Goal: Book appointment/travel/reservation

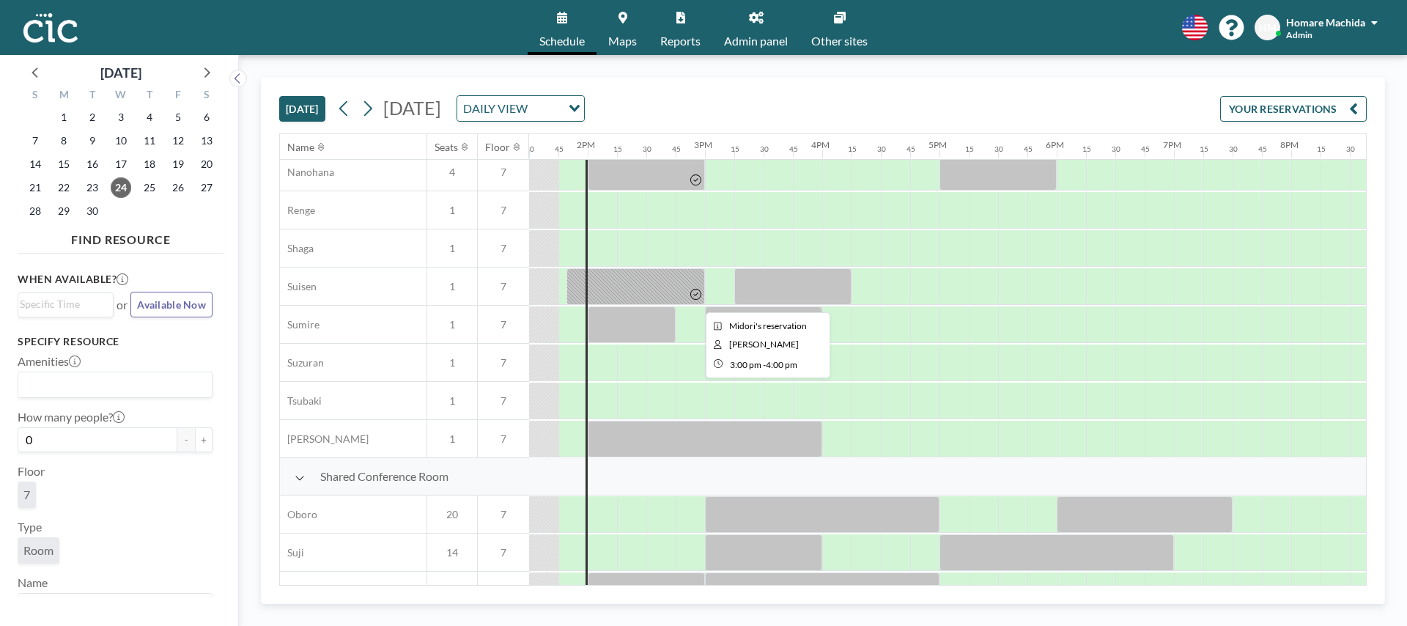
scroll to position [944, 1582]
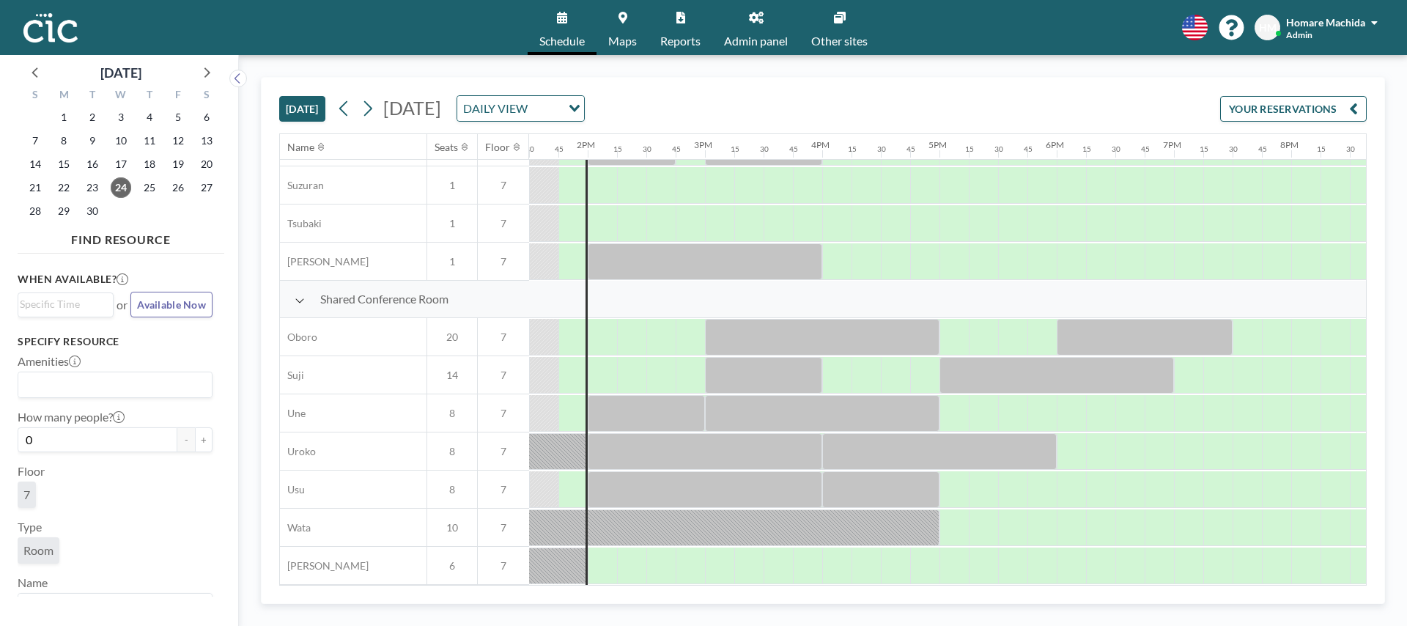
click at [218, 73] on div "[DATE]" at bounding box center [121, 69] width 207 height 28
click at [203, 73] on icon at bounding box center [205, 71] width 19 height 19
click at [173, 139] on span "10" at bounding box center [178, 140] width 21 height 21
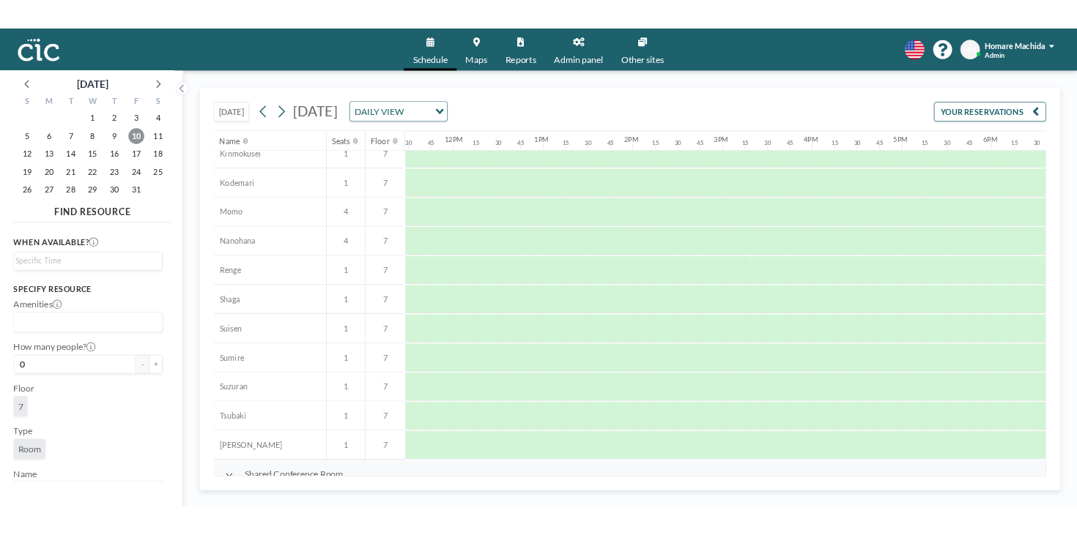
scroll to position [752, 1344]
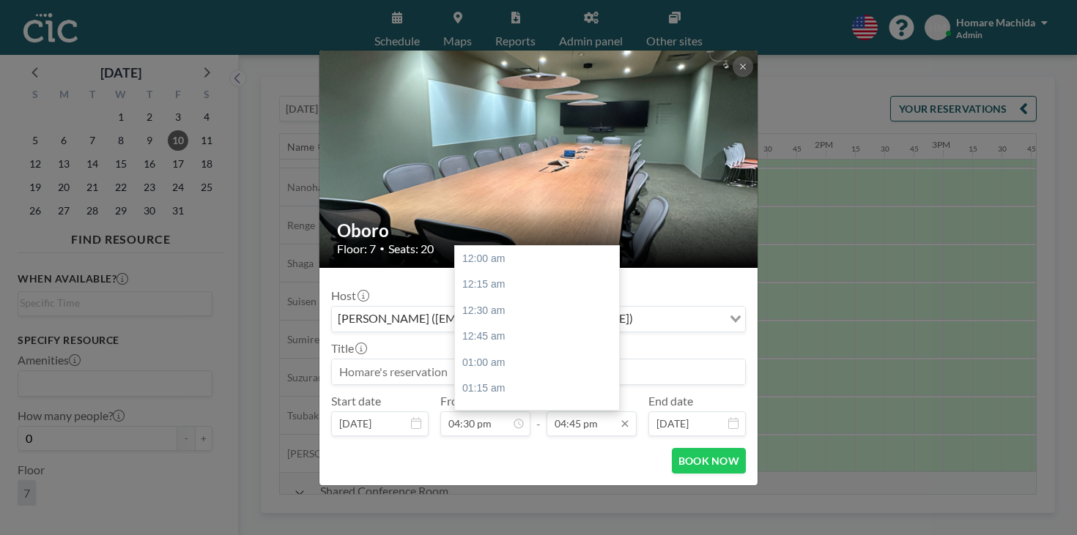
scroll to position [1567, 0]
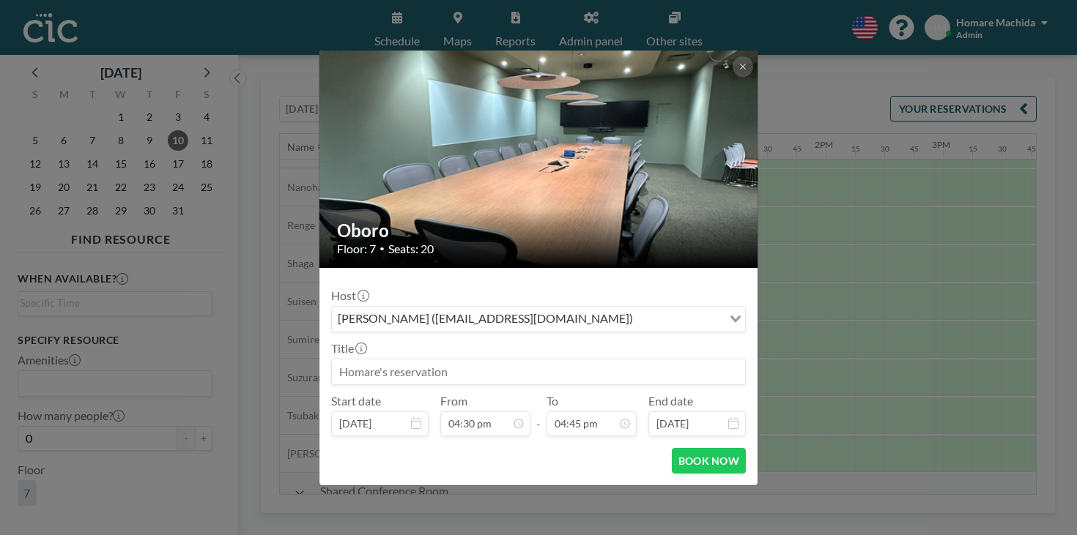
click at [822, 401] on div "Oboro Floor: 7 • Seats: 20 Host [PERSON_NAME] ([EMAIL_ADDRESS][DOMAIN_NAME]) Lo…" at bounding box center [538, 267] width 1077 height 535
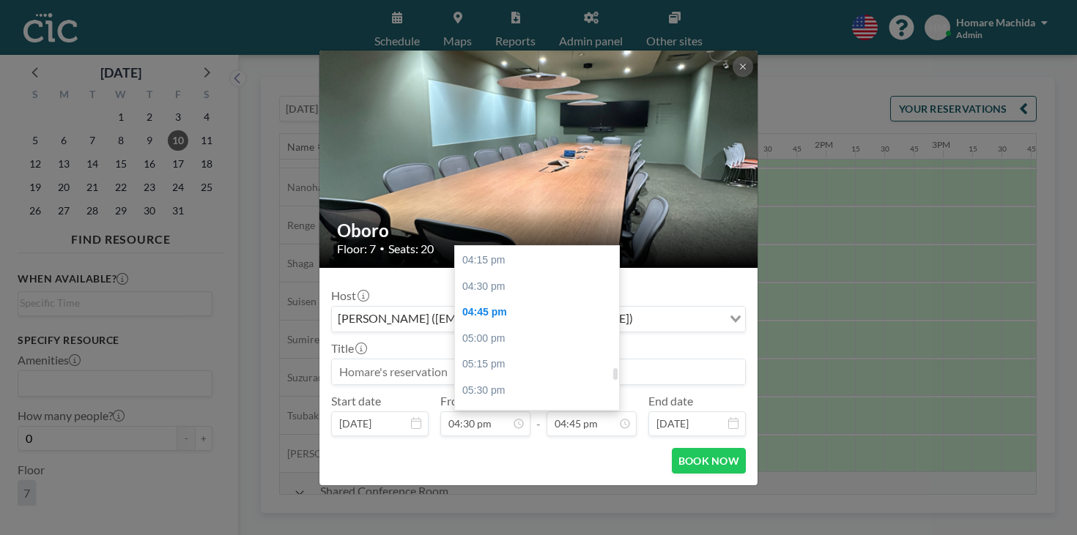
scroll to position [1691, 0]
click at [538, 483] on div "06:30 pm" at bounding box center [537, 496] width 164 height 26
type input "06:30 pm"
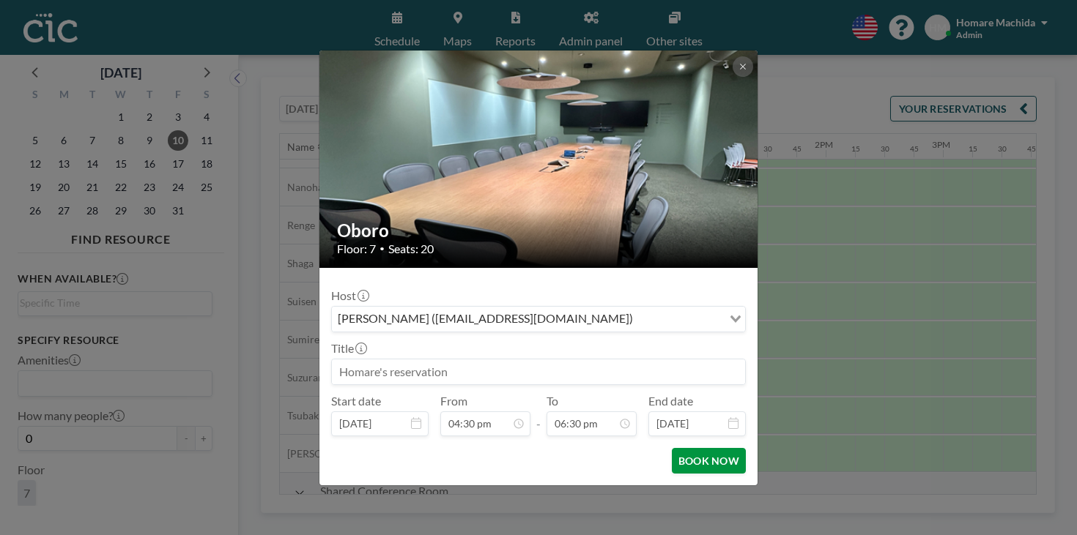
click at [696, 448] on button "BOOK NOW" at bounding box center [709, 461] width 74 height 26
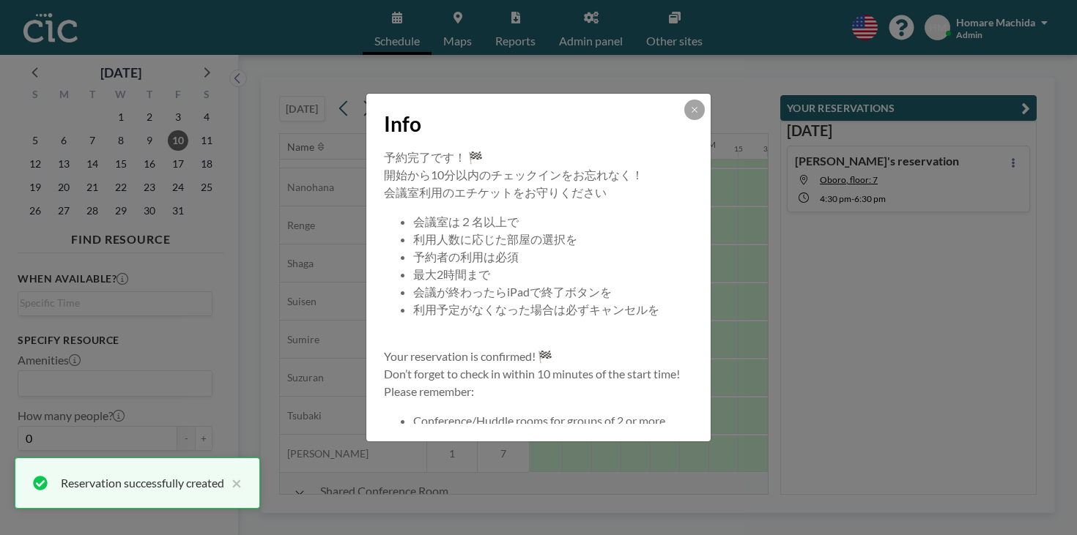
click at [674, 144] on div "Info" at bounding box center [538, 121] width 344 height 55
click at [684, 120] on button at bounding box center [694, 110] width 21 height 21
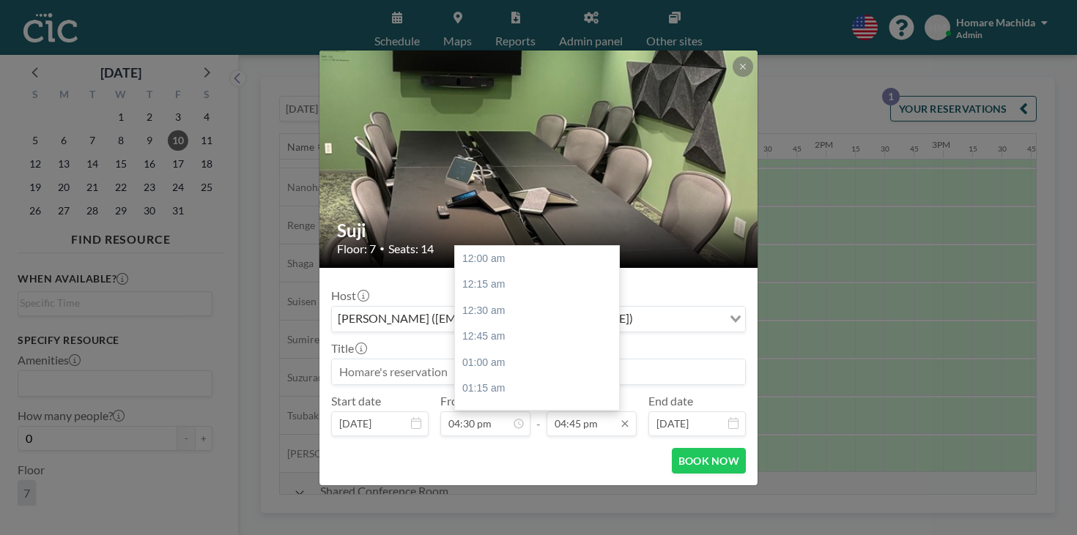
scroll to position [1567, 0]
click at [559, 412] on input "04:45 pm" at bounding box center [591, 424] width 90 height 25
type input "06:30 pm"
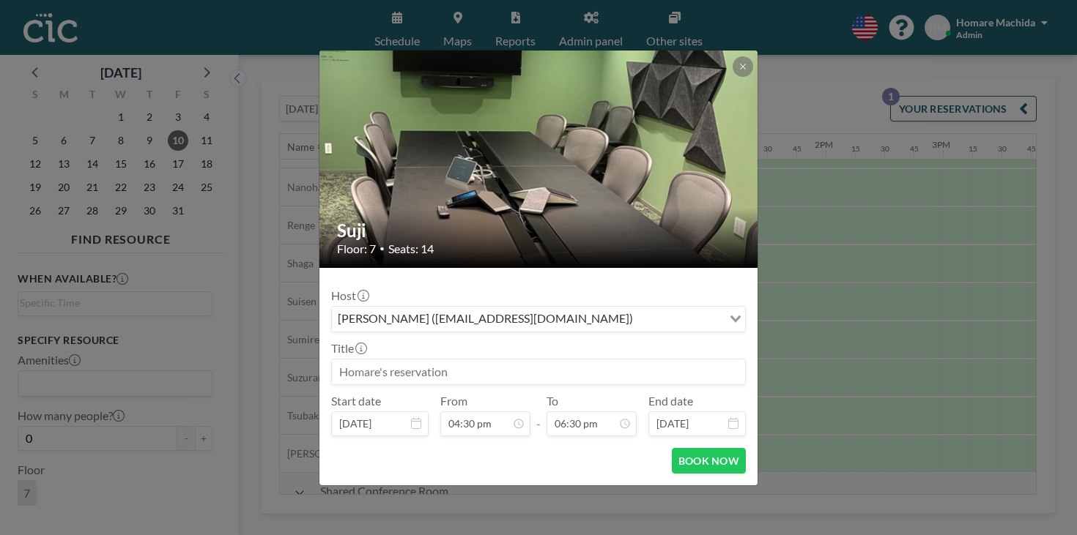
scroll to position [1730, 0]
click at [672, 448] on button "BOOK NOW" at bounding box center [709, 461] width 74 height 26
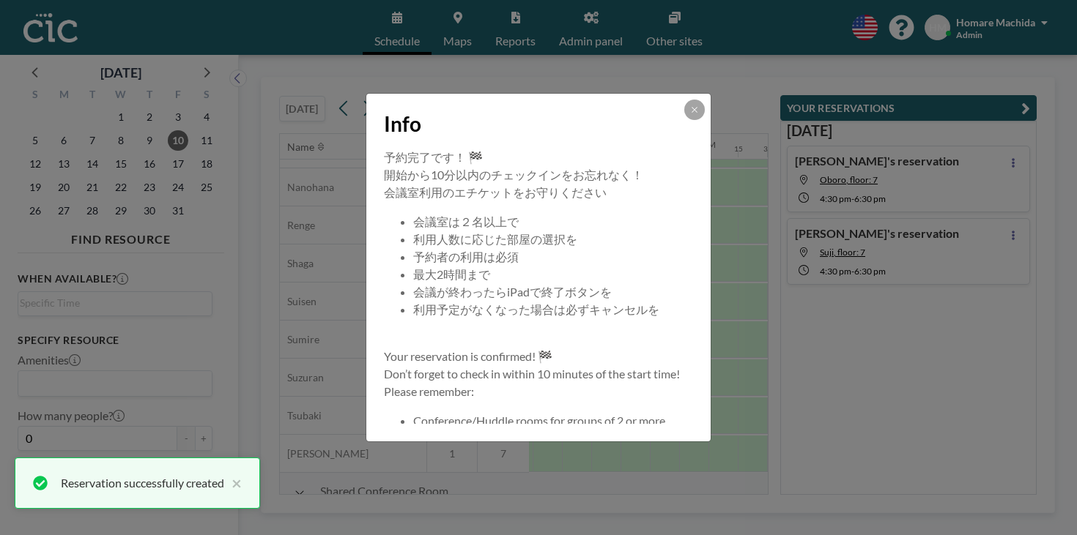
click at [673, 143] on div "Info" at bounding box center [538, 121] width 344 height 55
click at [684, 120] on button at bounding box center [694, 110] width 21 height 21
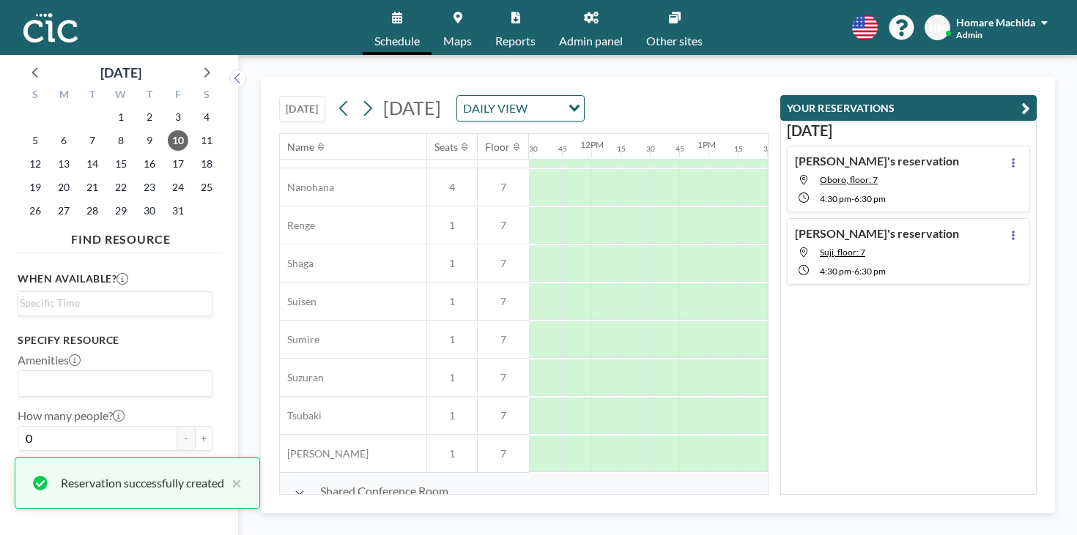
click at [768, 78] on div "[DATE] [DATE] DAILY VIEW Loading..." at bounding box center [523, 106] width 489 height 56
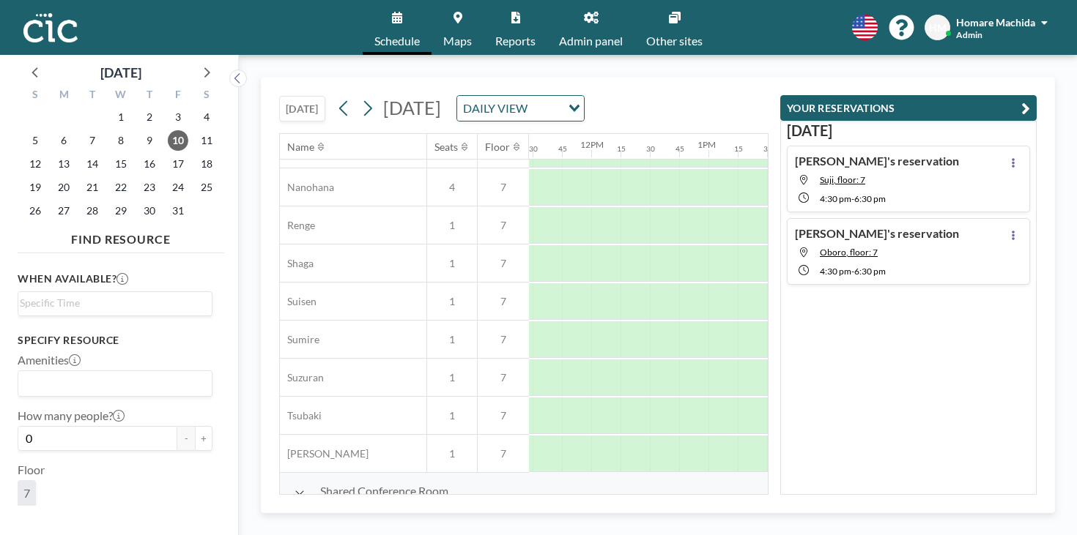
click at [766, 78] on div "[DATE] [DATE] DAILY VIEW Loading..." at bounding box center [523, 106] width 489 height 56
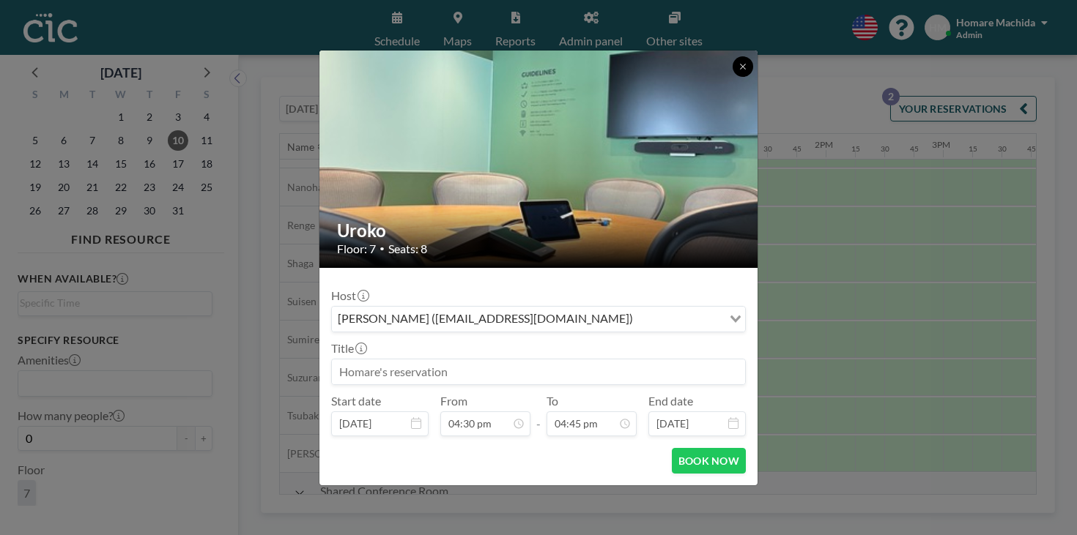
click at [738, 71] on icon at bounding box center [742, 66] width 9 height 9
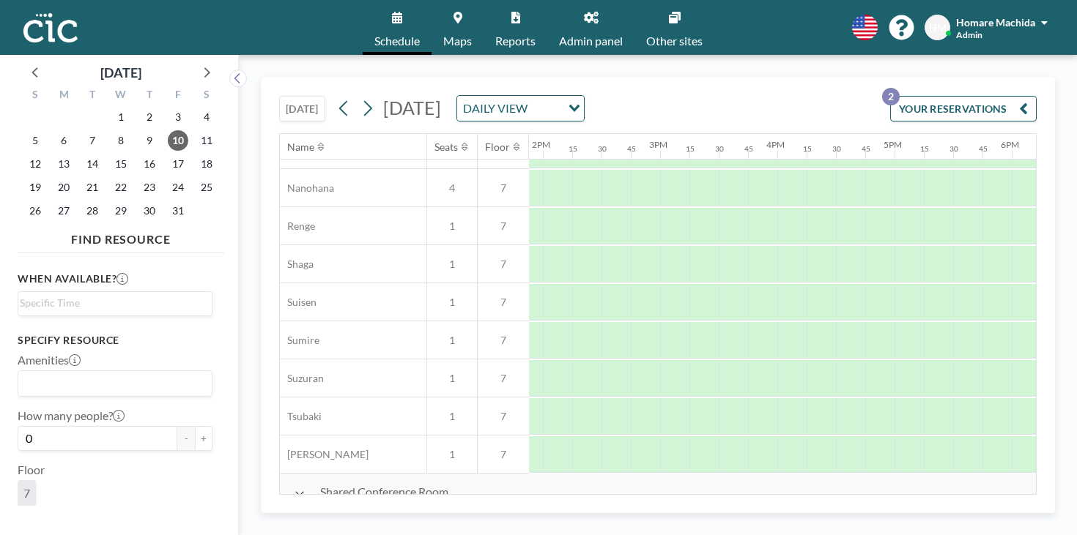
scroll to position [751, 1608]
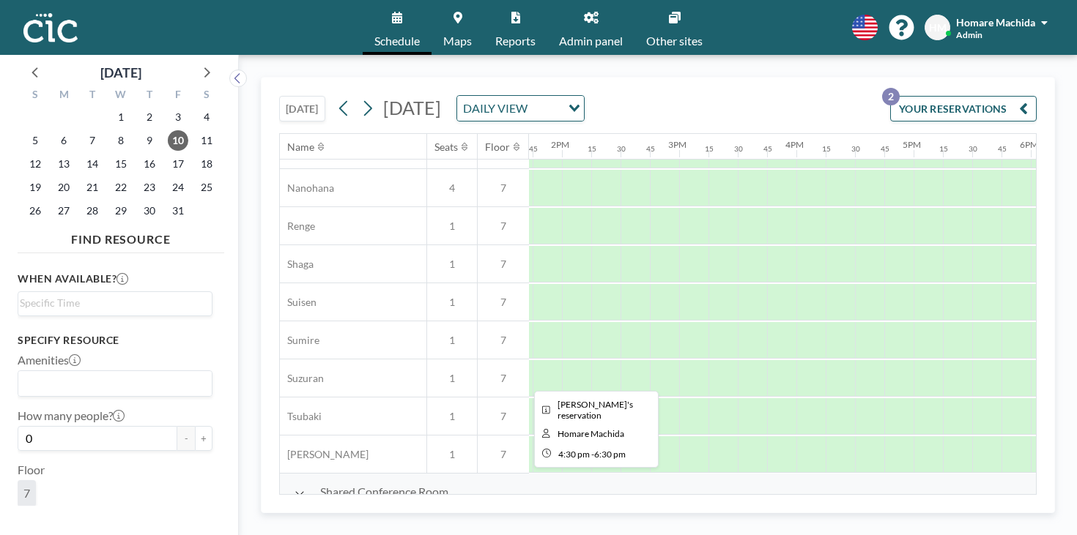
click at [855, 512] on div at bounding box center [972, 530] width 234 height 37
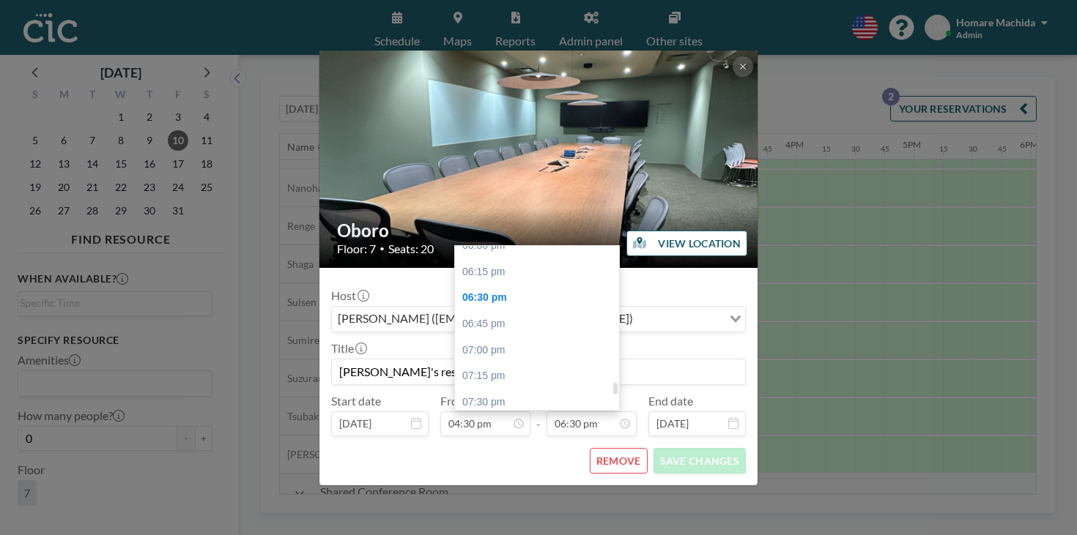
scroll to position [1896, 0]
type input "09:00 pm"
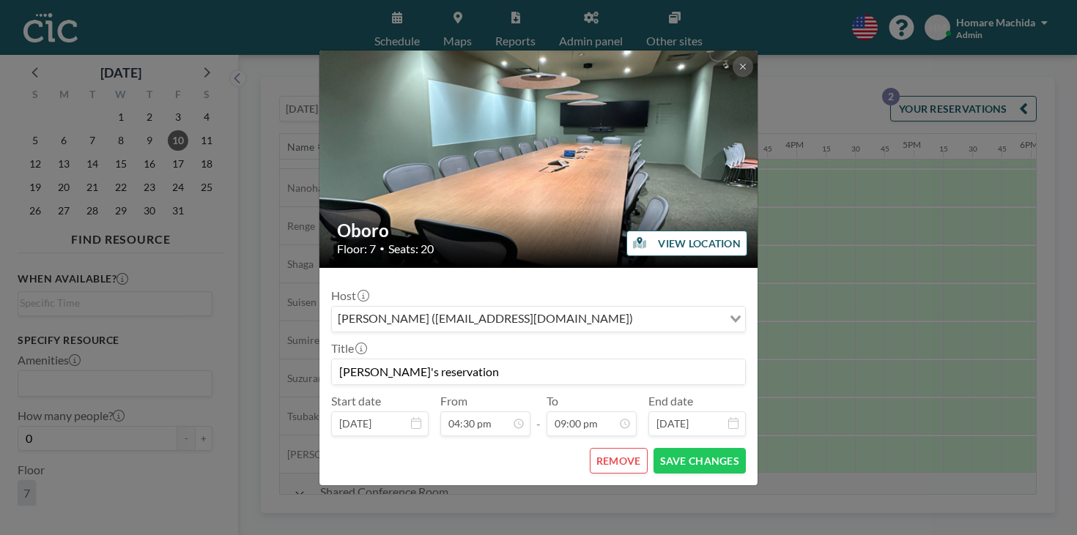
scroll to position [0, 0]
click at [653, 448] on button "SAVE CHANGES" at bounding box center [699, 461] width 92 height 26
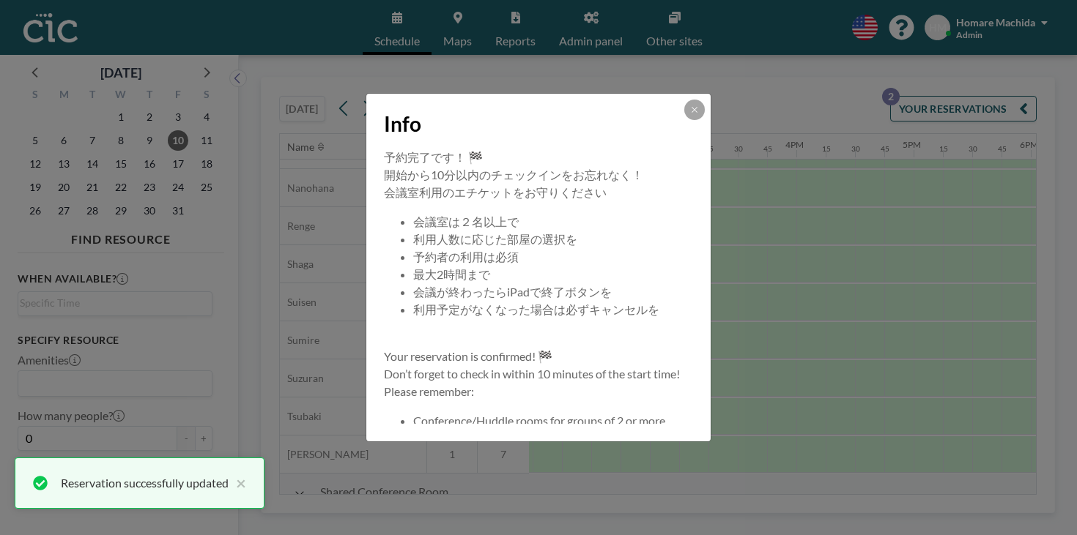
click at [684, 120] on button at bounding box center [694, 110] width 21 height 21
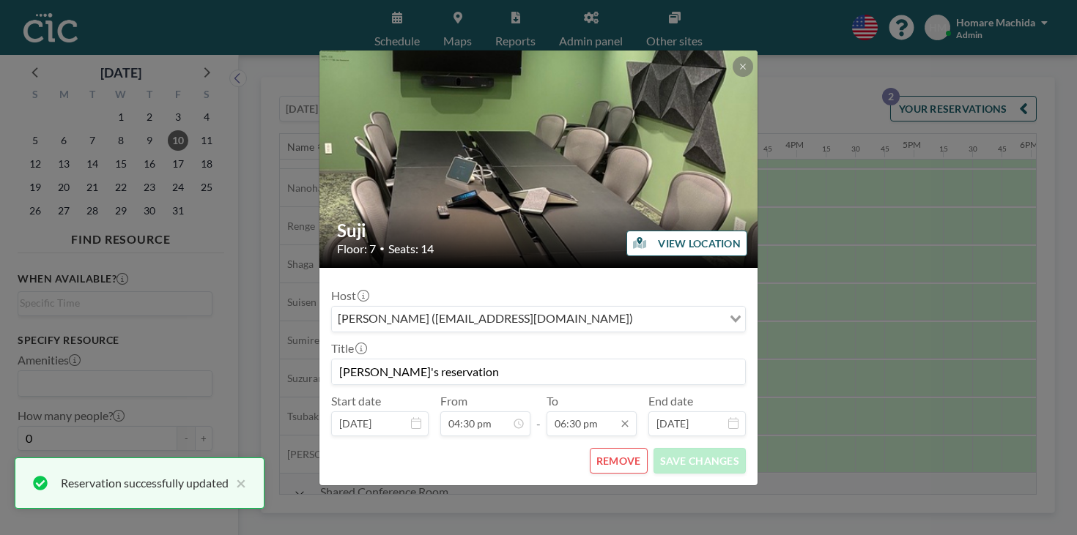
click at [569, 412] on input "06:30 pm" at bounding box center [591, 424] width 90 height 25
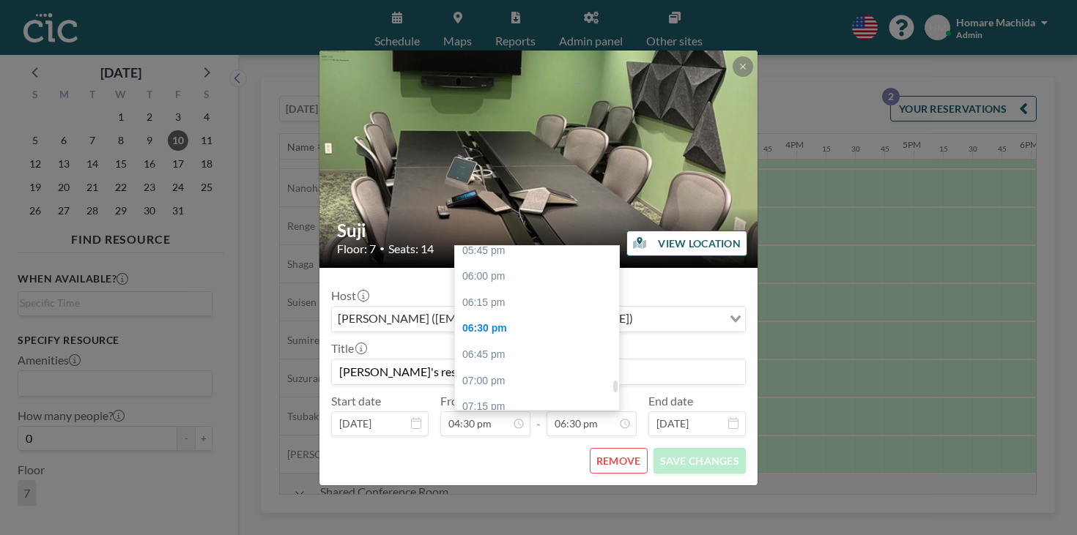
scroll to position [1865, 0]
type input "09:00 pm"
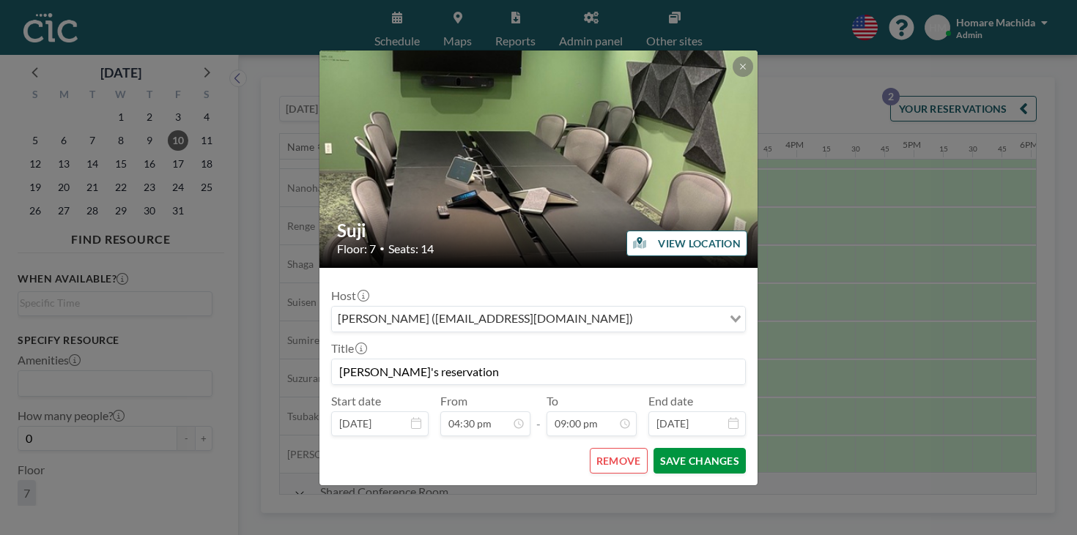
scroll to position [1964, 0]
click at [656, 448] on button "SAVE CHANGES" at bounding box center [699, 461] width 92 height 26
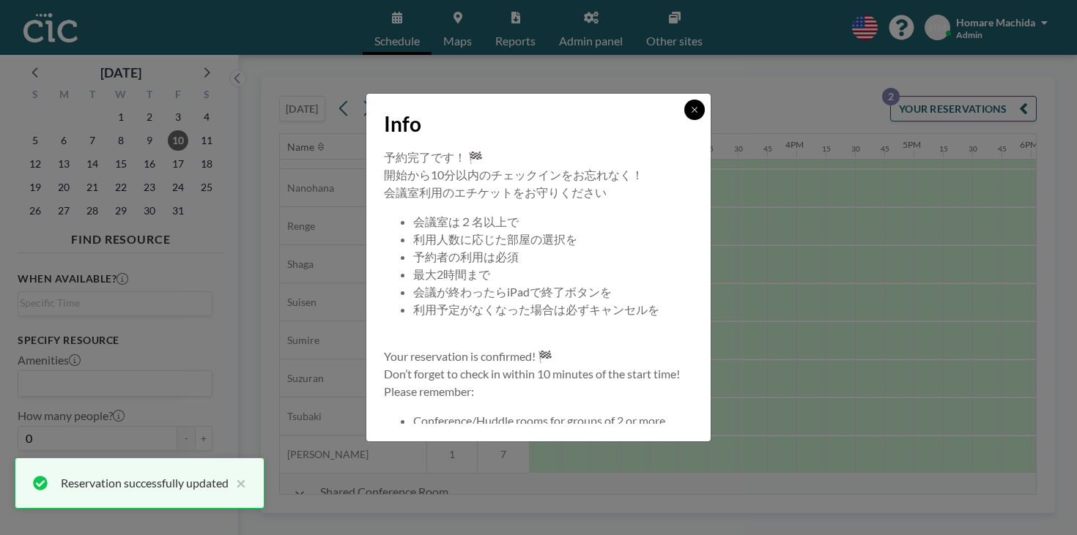
click at [684, 120] on button at bounding box center [694, 110] width 21 height 21
